Goal: Task Accomplishment & Management: Manage account settings

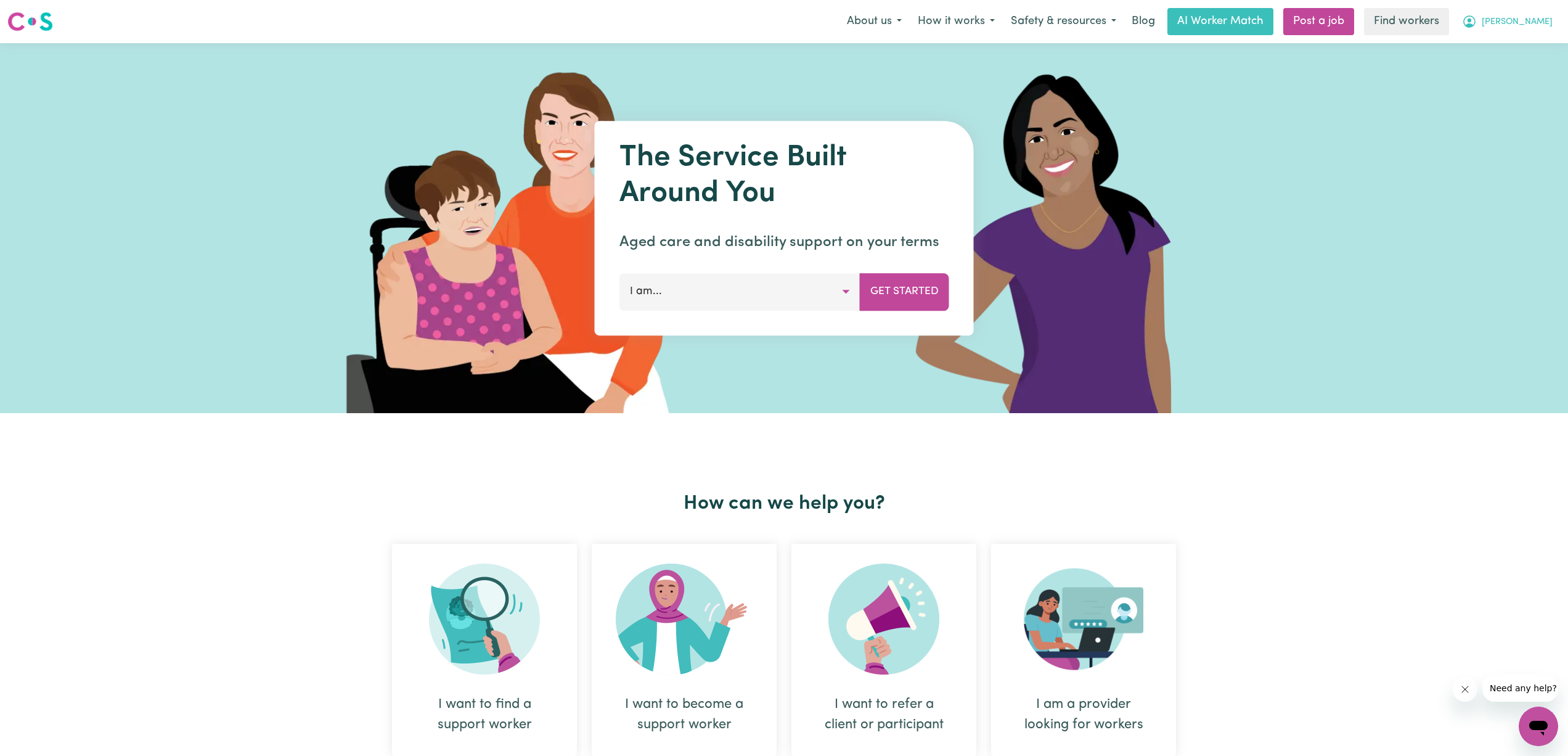
click at [1516, 26] on button "[PERSON_NAME]" at bounding box center [1507, 21] width 106 height 26
click at [1510, 52] on link "My Dashboard" at bounding box center [1511, 47] width 98 height 24
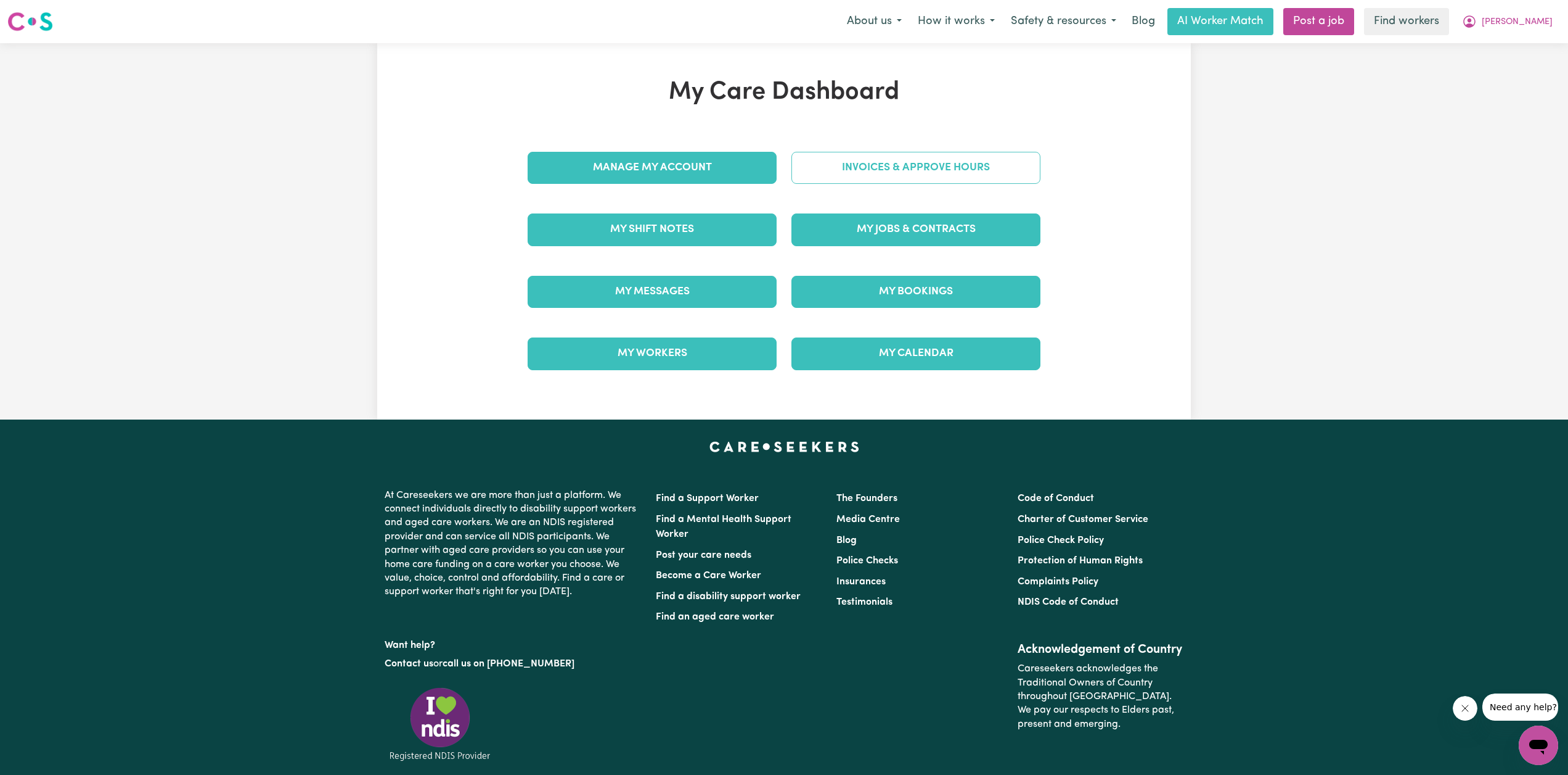
click at [855, 164] on link "Invoices & Approve Hours" at bounding box center [916, 168] width 249 height 32
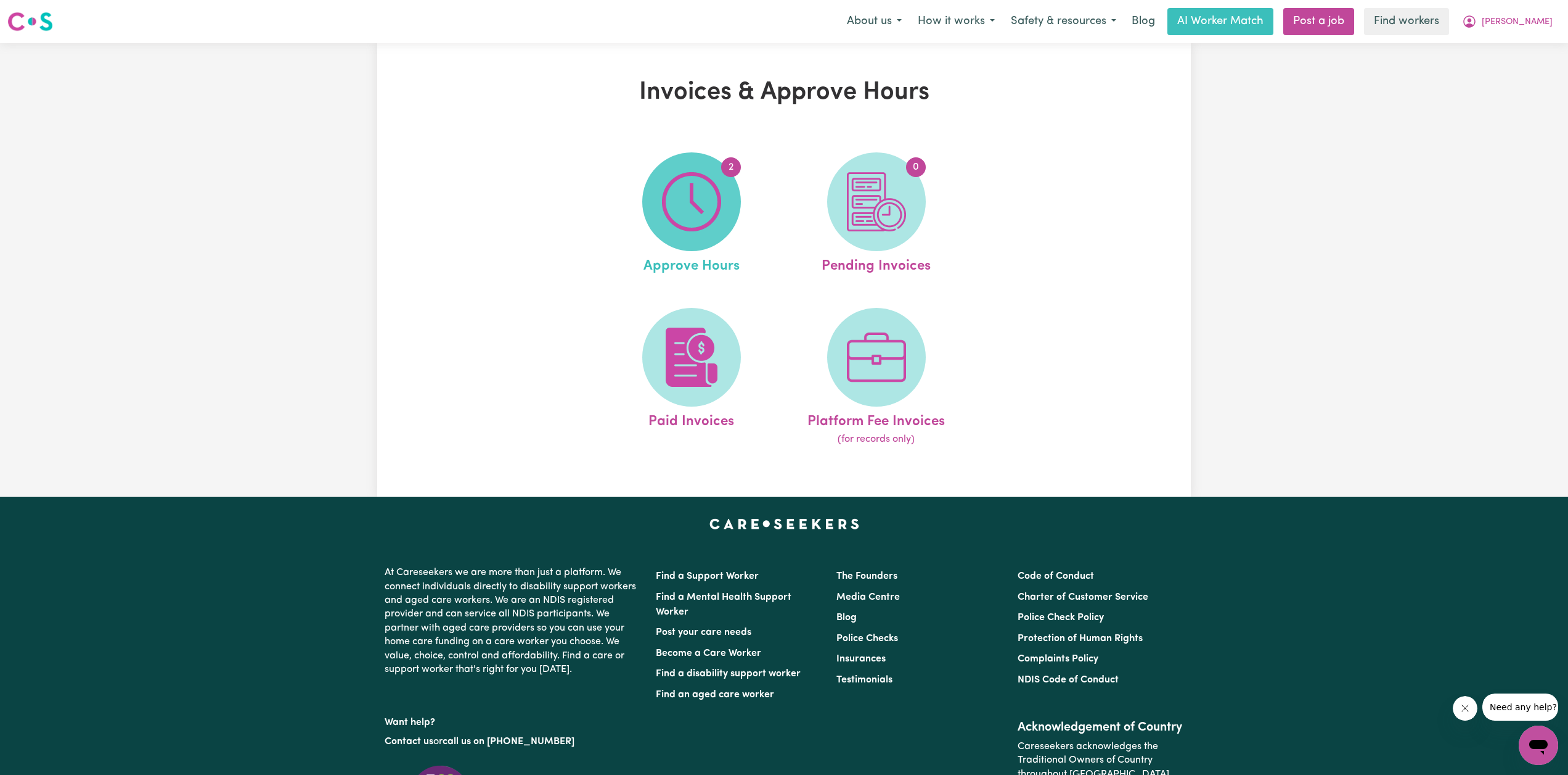
click at [717, 198] on img at bounding box center [692, 201] width 59 height 59
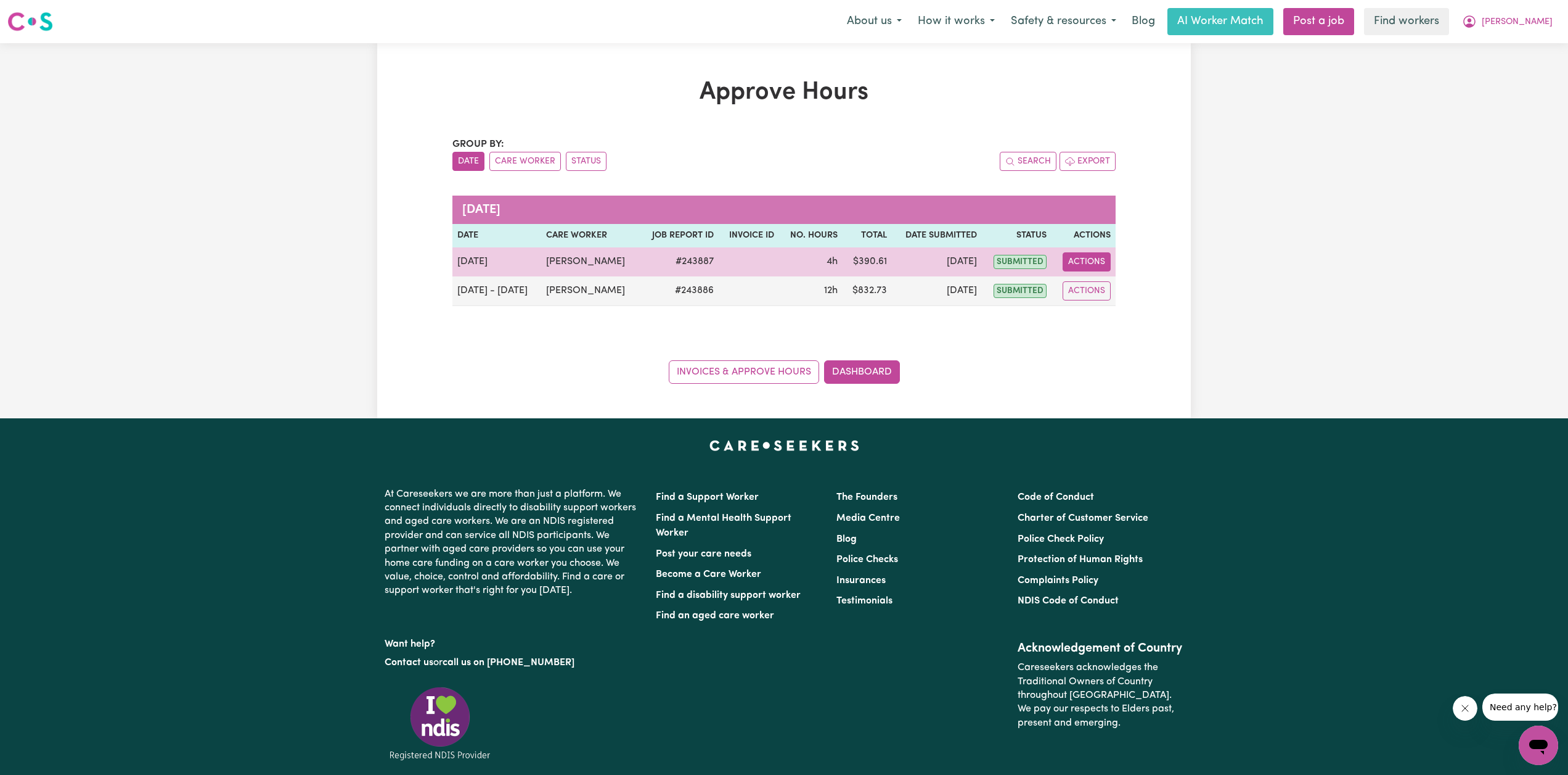
click at [1084, 259] on button "Actions" at bounding box center [1087, 262] width 48 height 19
click at [1118, 292] on link "View Job Report" at bounding box center [1117, 291] width 105 height 25
select select "pm"
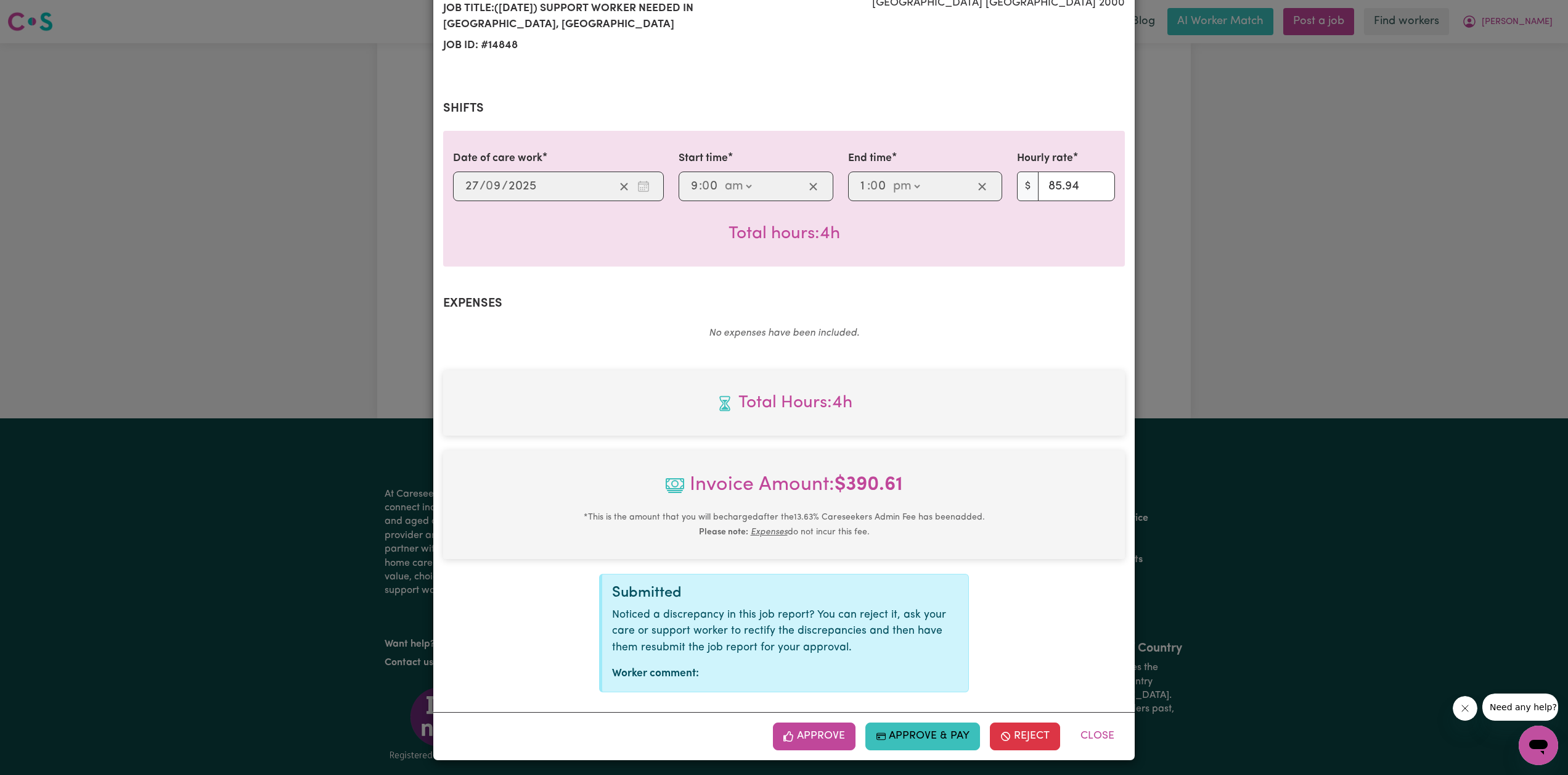
scroll to position [189, 0]
click at [817, 726] on button "Approve" at bounding box center [813, 736] width 83 height 28
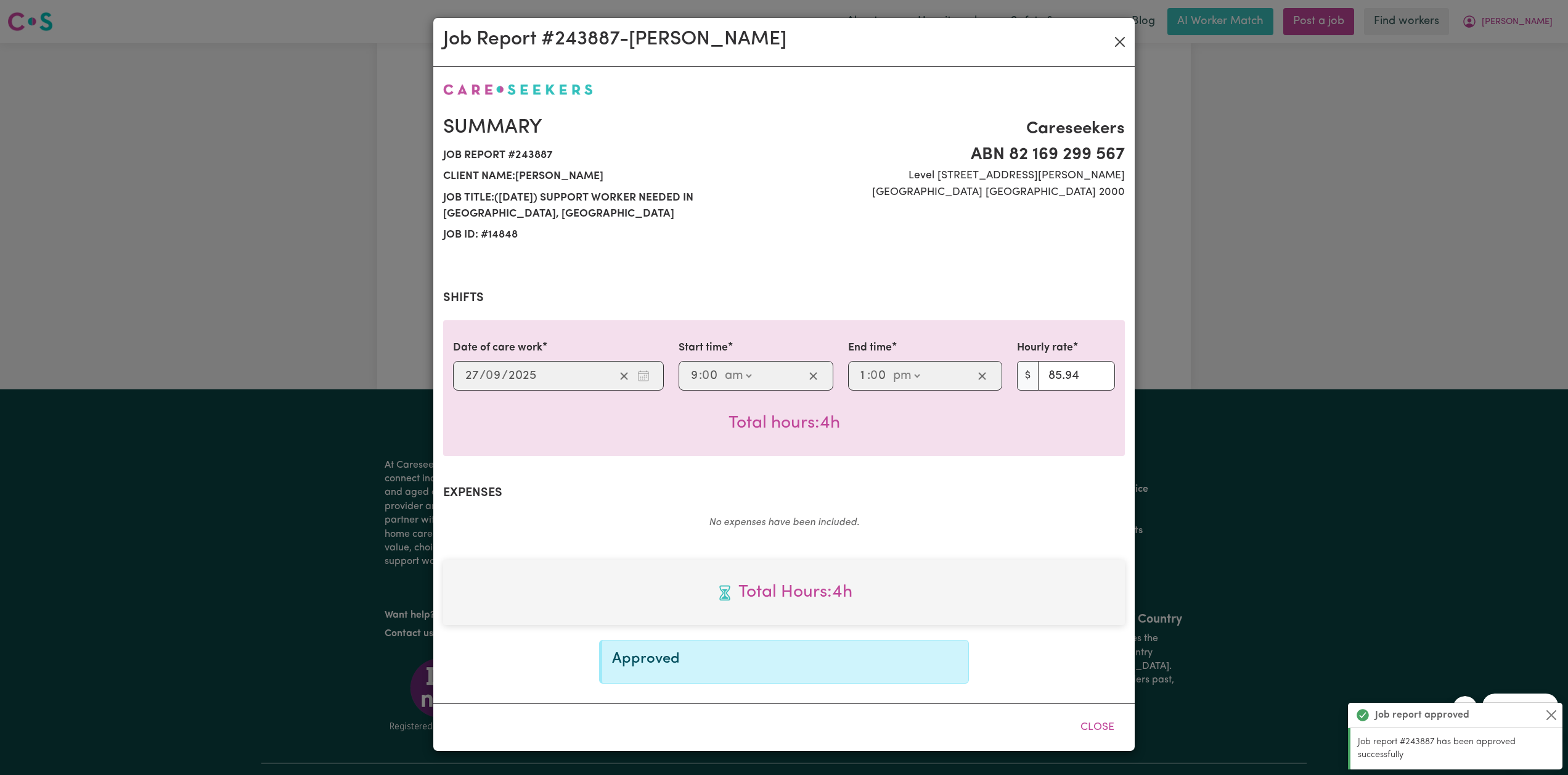
click at [1119, 42] on button "Close" at bounding box center [1120, 42] width 20 height 20
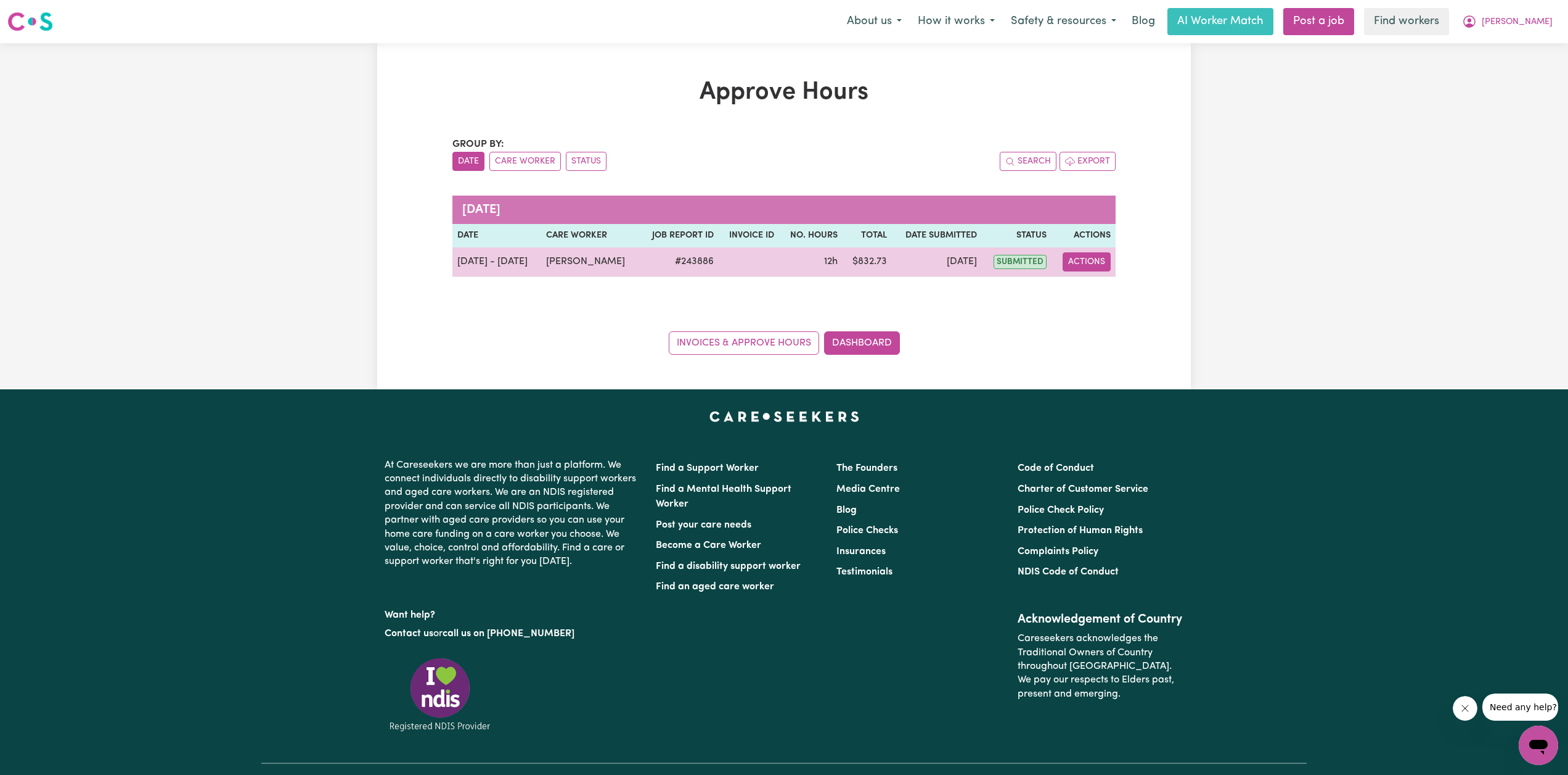
click at [1104, 259] on button "Actions" at bounding box center [1087, 262] width 48 height 19
click at [1093, 282] on link "View Job Report" at bounding box center [1117, 291] width 105 height 25
select select "pm"
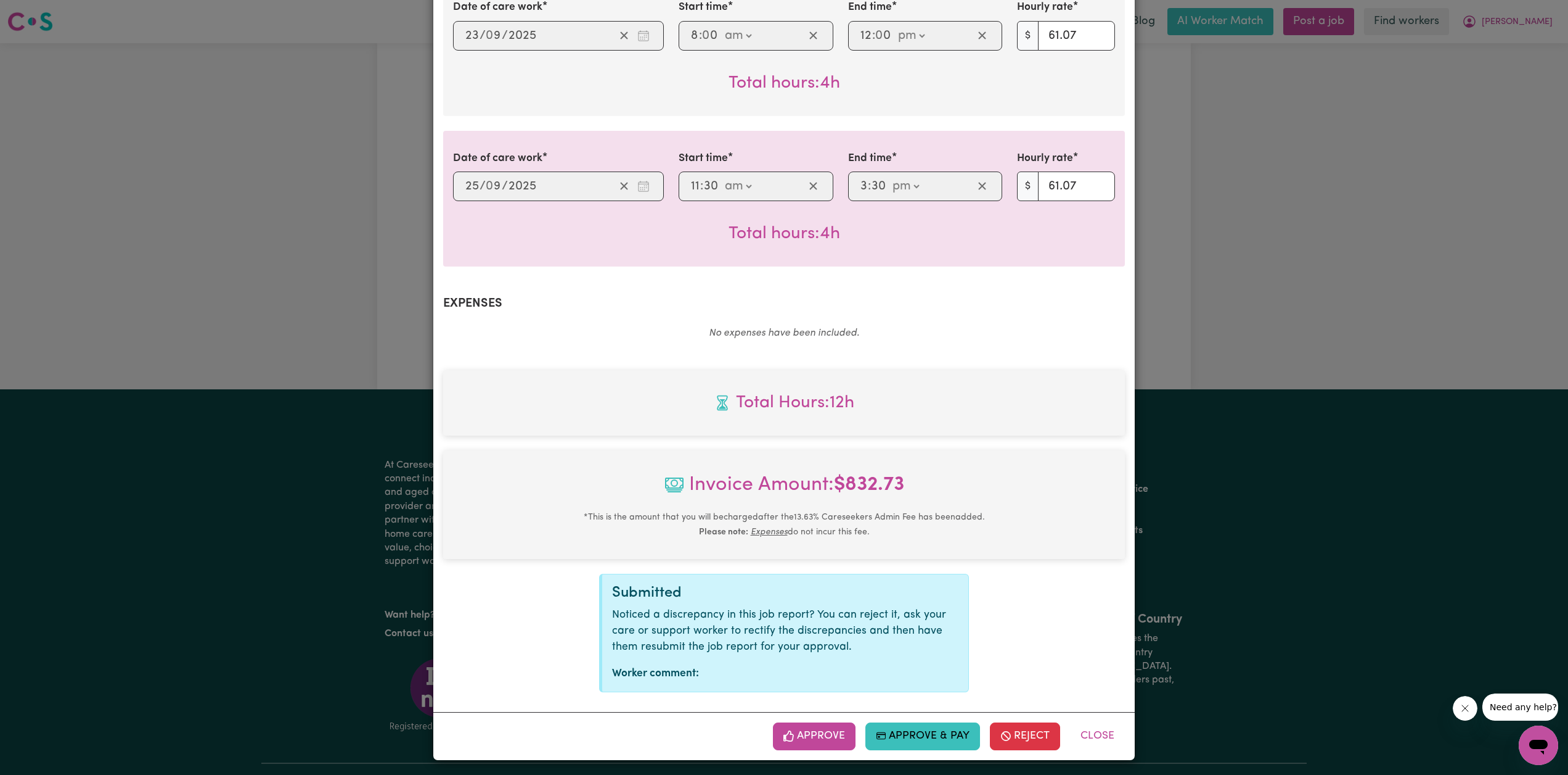
scroll to position [490, 0]
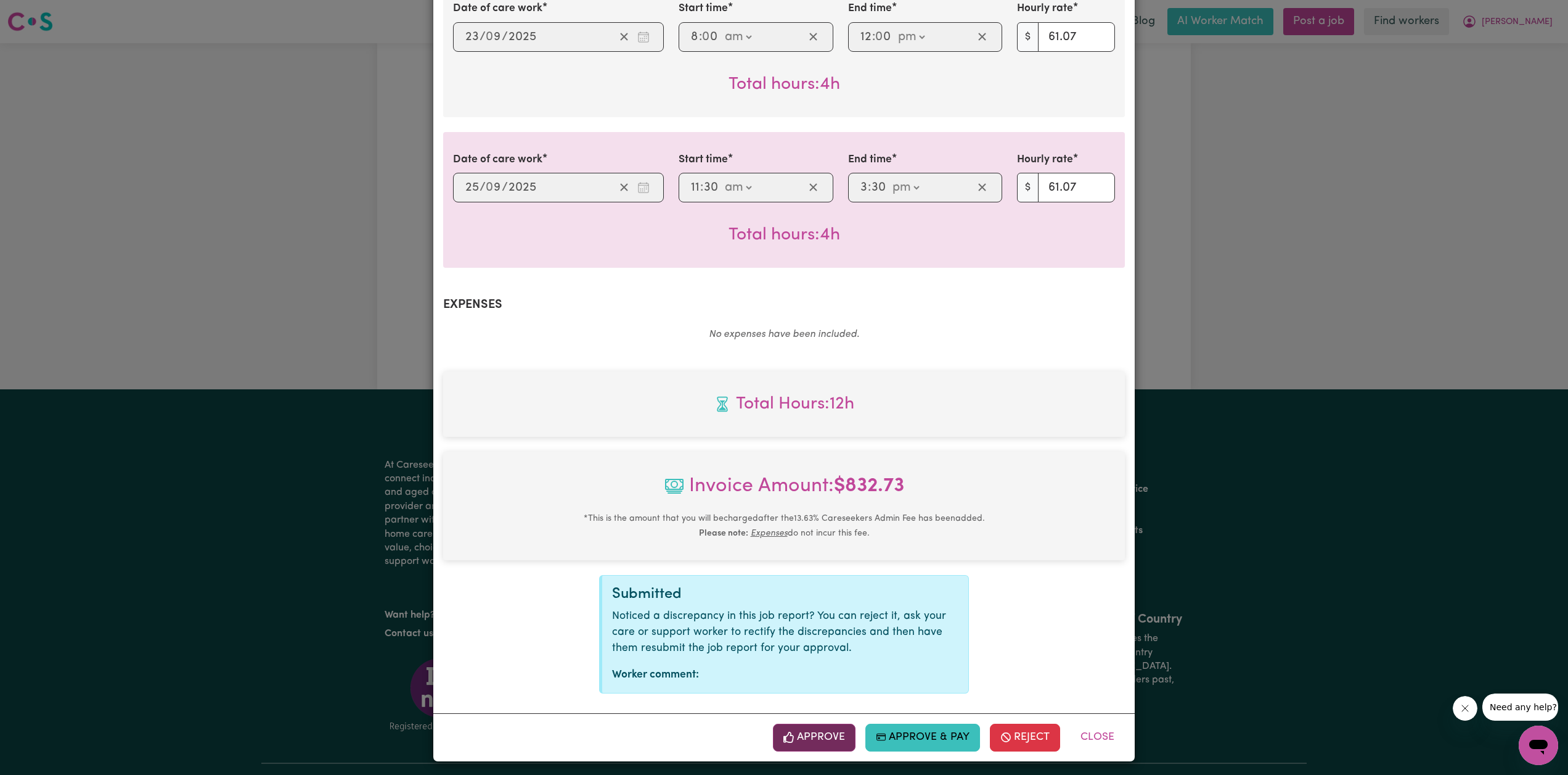
click at [805, 733] on button "Approve" at bounding box center [813, 737] width 83 height 28
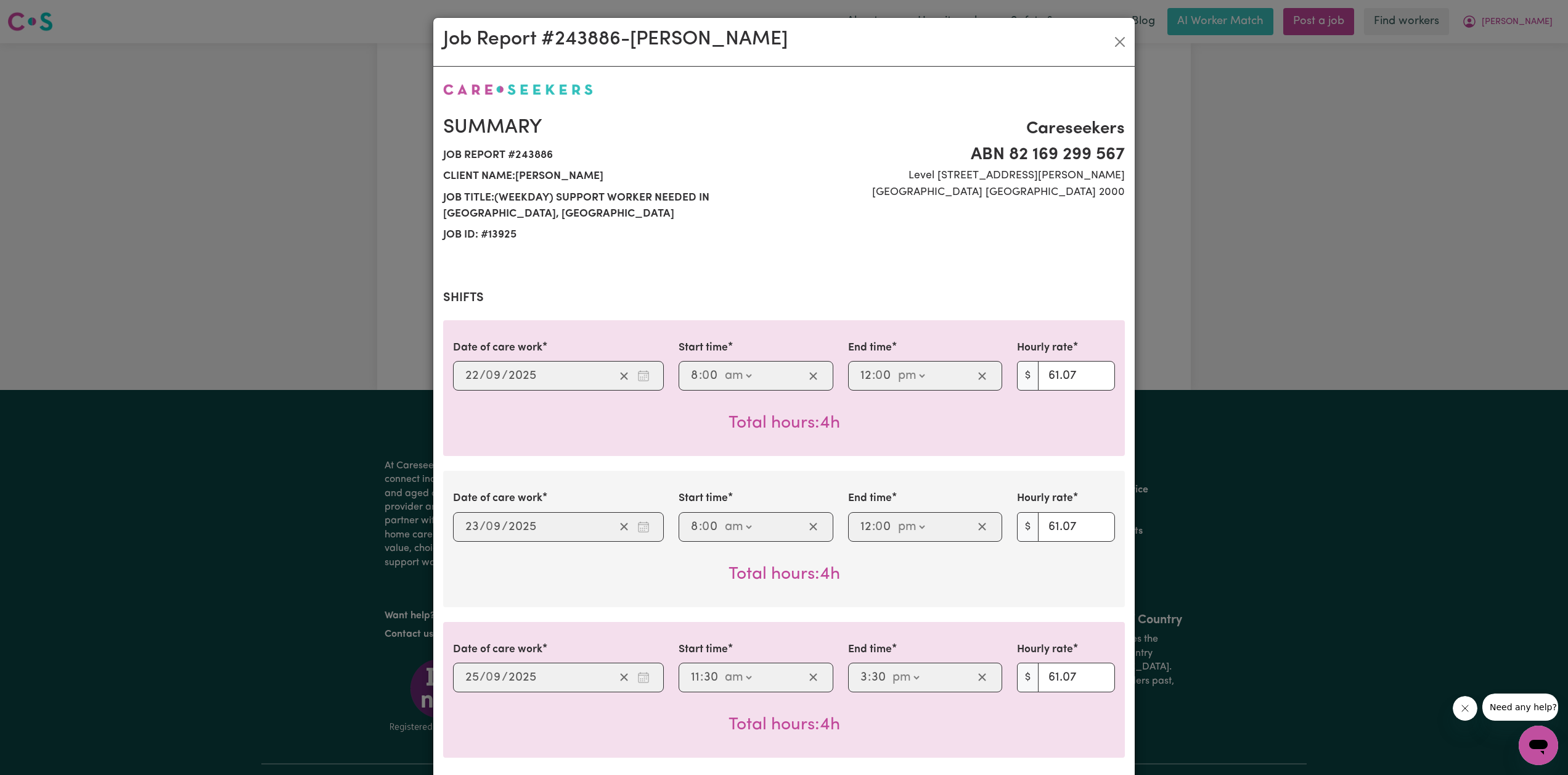
scroll to position [0, 0]
click at [1114, 30] on div "Job Report # 243886 - [PERSON_NAME]" at bounding box center [784, 42] width 701 height 48
click at [1124, 45] on button "Close" at bounding box center [1120, 42] width 20 height 20
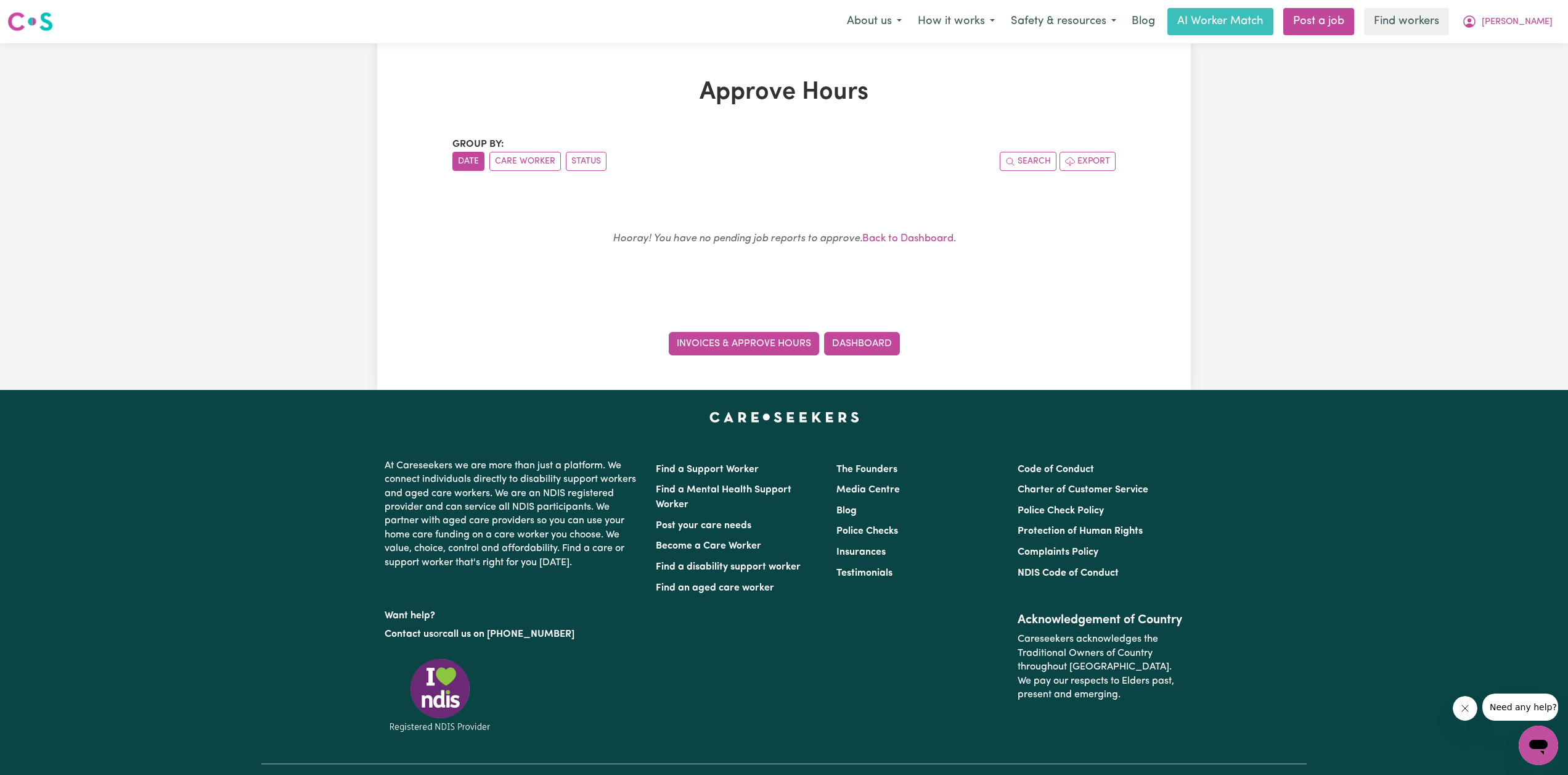
click at [774, 337] on link "Invoices & Approve Hours" at bounding box center [744, 343] width 150 height 24
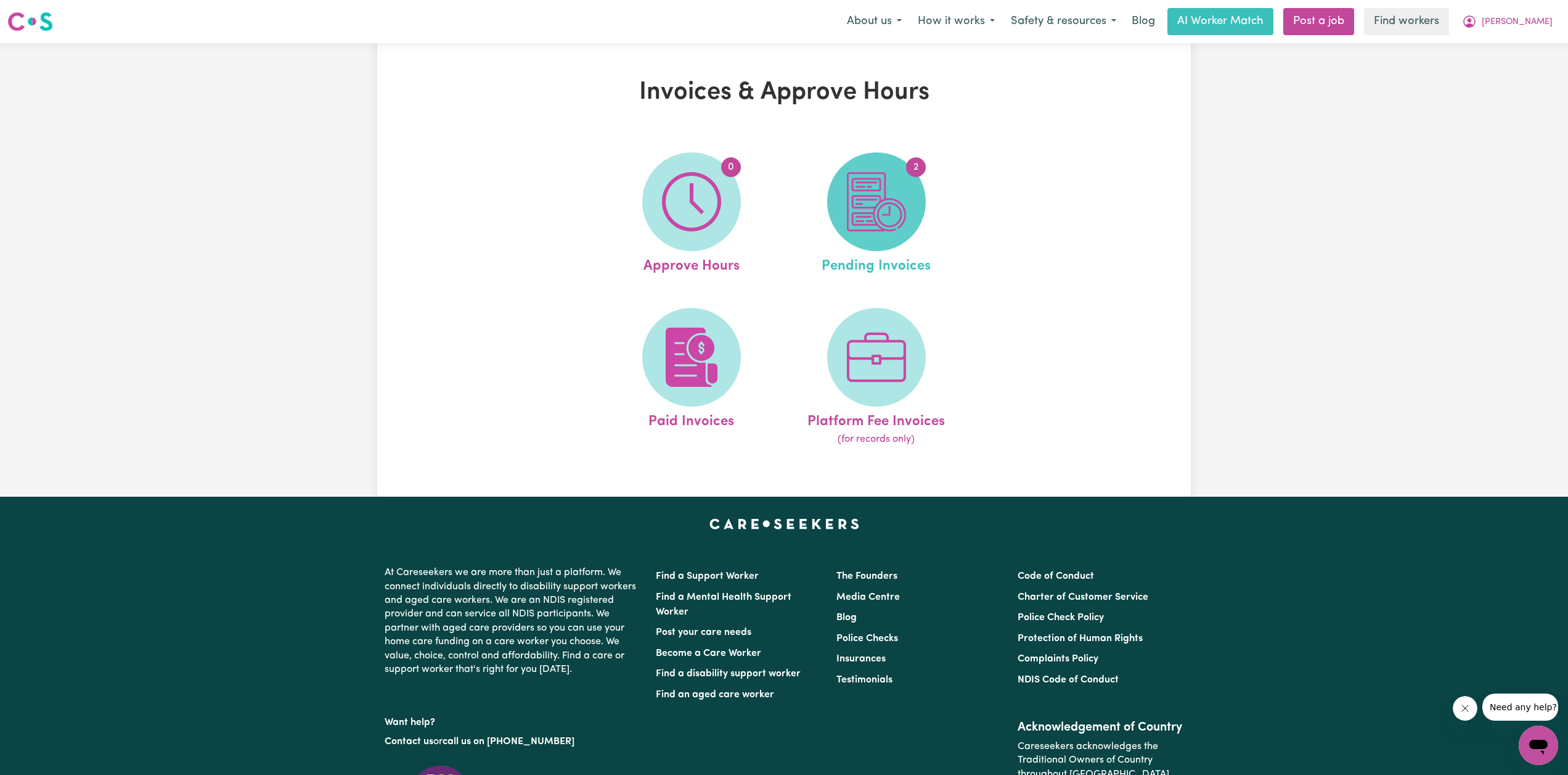
click at [887, 206] on img at bounding box center [876, 201] width 59 height 59
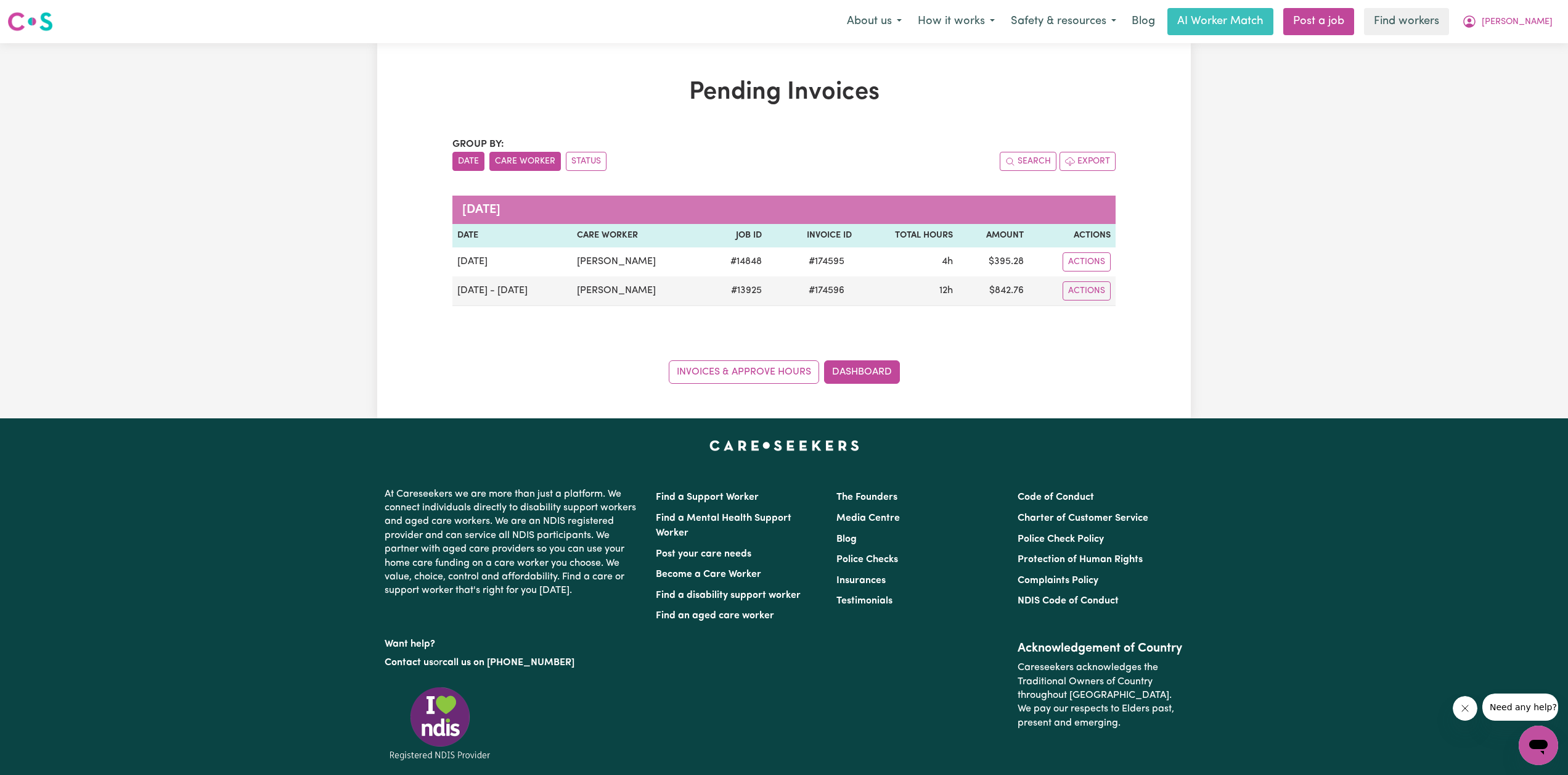
click at [515, 158] on button "Care Worker" at bounding box center [525, 161] width 71 height 19
click at [574, 156] on button "Status" at bounding box center [586, 161] width 41 height 19
